Goal: Transaction & Acquisition: Purchase product/service

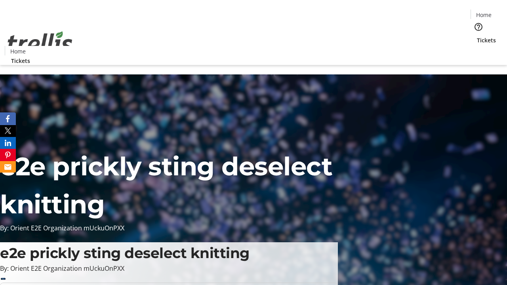
click at [477, 36] on span "Tickets" at bounding box center [486, 40] width 19 height 8
